Goal: Transaction & Acquisition: Purchase product/service

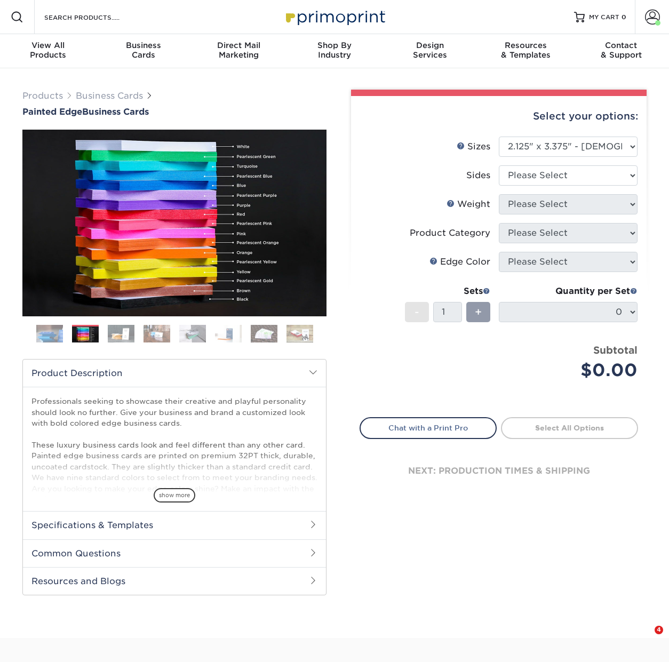
select select "2.12x3.38"
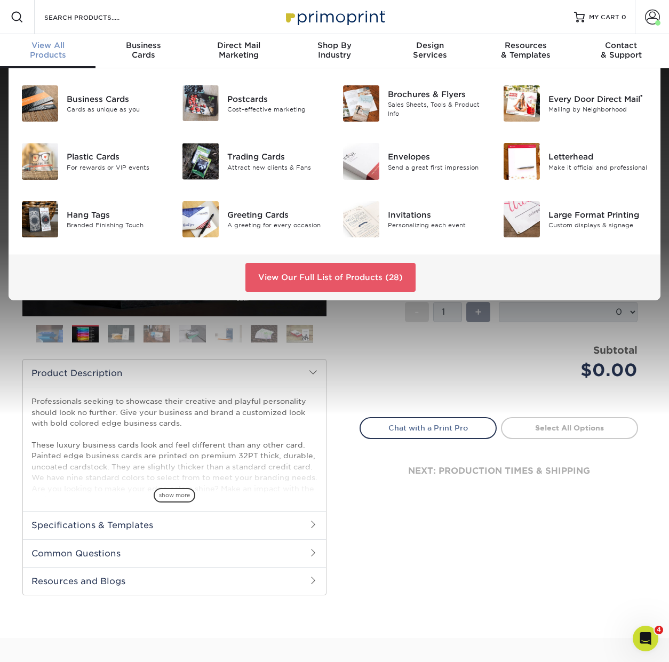
click at [48, 53] on div "View All Products" at bounding box center [47, 50] width 95 height 19
click at [101, 220] on div "Hang Tags" at bounding box center [116, 214] width 99 height 12
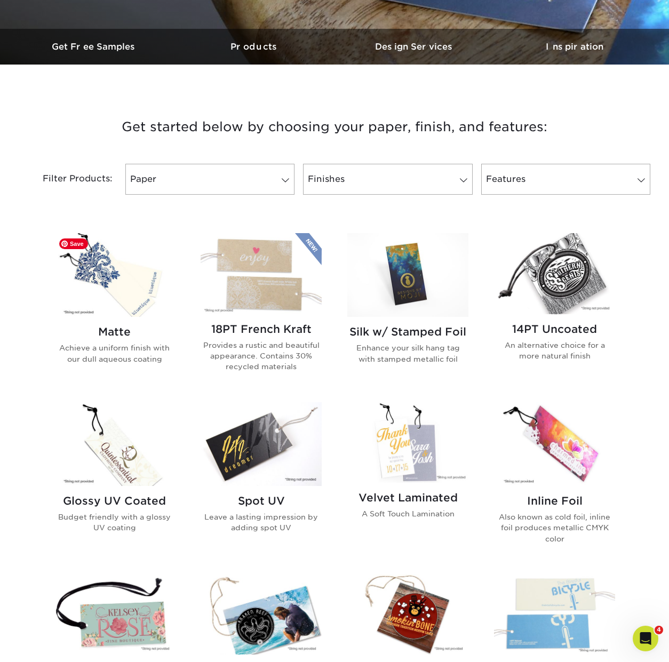
click at [122, 287] on img at bounding box center [114, 275] width 121 height 84
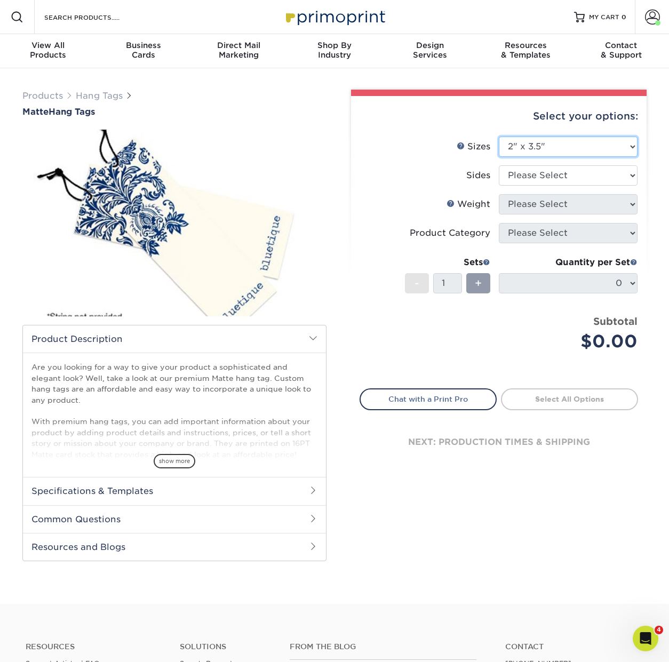
select select "2.00x4.00"
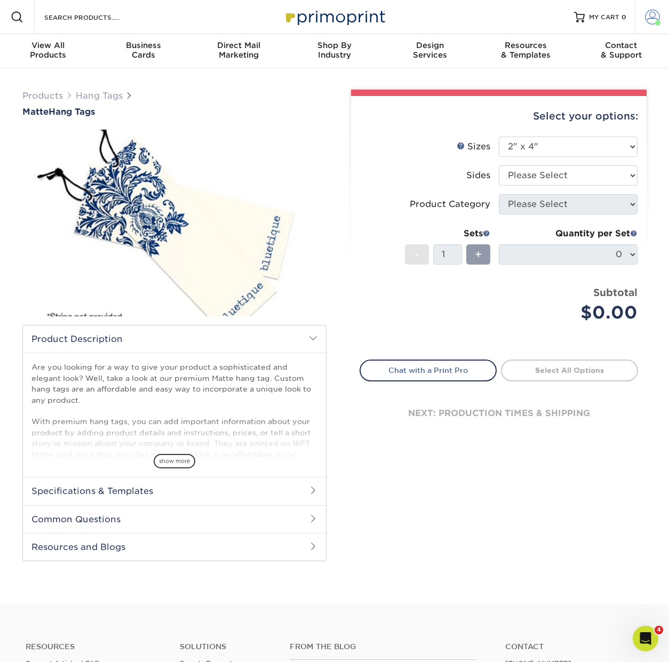
click at [653, 19] on span at bounding box center [652, 17] width 15 height 15
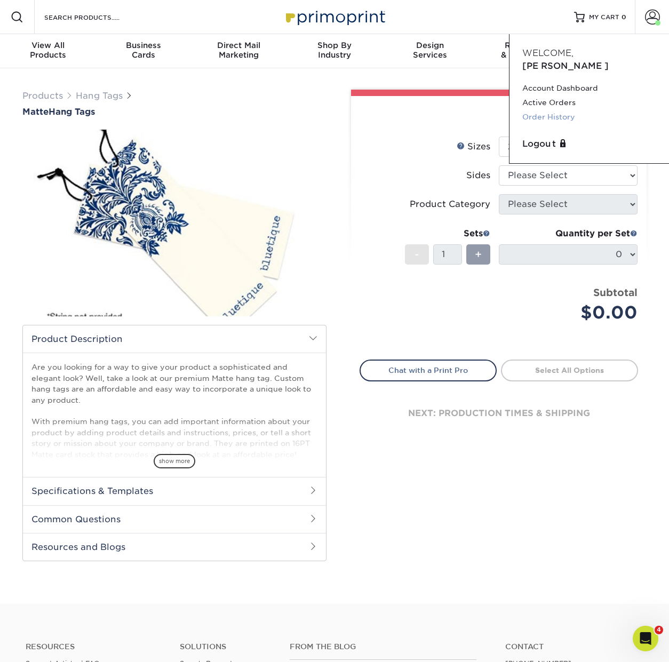
click at [548, 110] on link "Order History" at bounding box center [589, 117] width 134 height 14
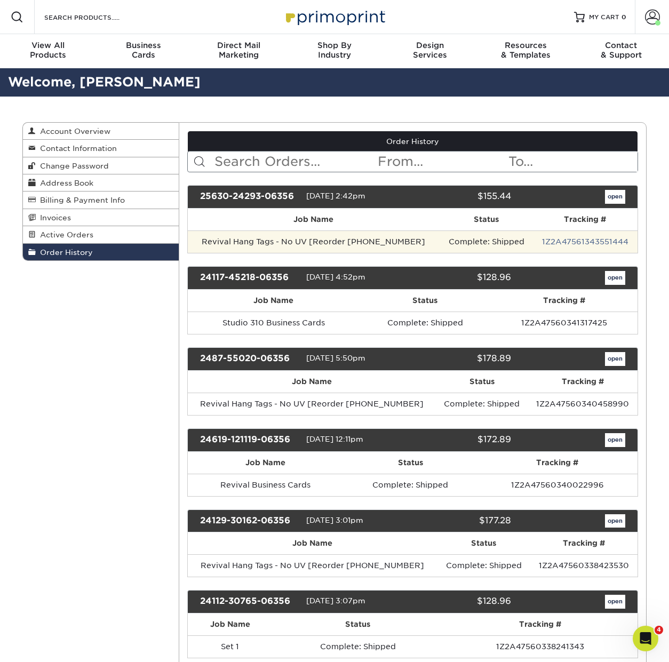
click at [253, 242] on td "Revival Hang Tags - No UV [Reorder 20910-103634-06" at bounding box center [314, 241] width 252 height 22
click at [296, 241] on td "Revival Hang Tags - No UV [Reorder 20910-103634-06" at bounding box center [314, 241] width 252 height 22
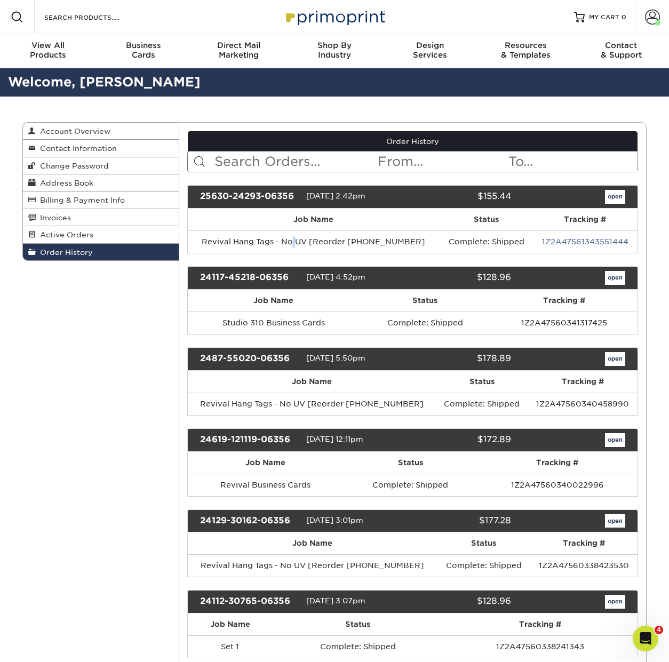
click at [608, 200] on link "open" at bounding box center [615, 197] width 20 height 14
